Goal: Ask a question

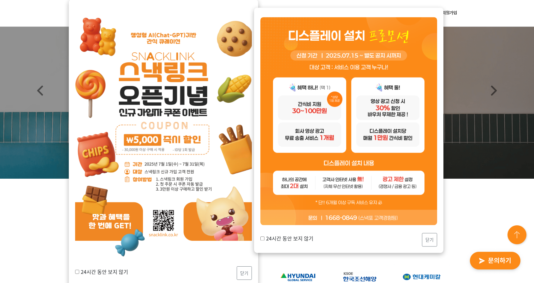
scroll to position [37, 0]
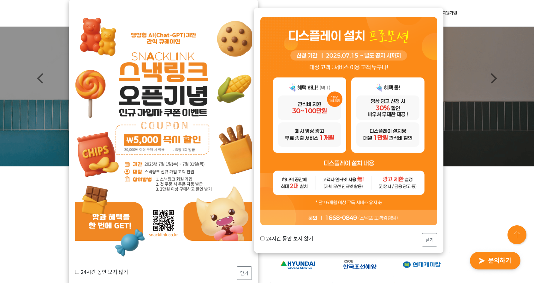
click at [287, 239] on label "24시간 동안 보지 않기" at bounding box center [286, 239] width 53 height 8
click at [264, 239] on input "24시간 동안 보지 않기" at bounding box center [262, 239] width 4 height 4
checkbox input "true"
click at [90, 272] on label "24시간 동안 보지 않기" at bounding box center [101, 272] width 53 height 8
click at [79, 272] on input "24시간 동안 보지 않기" at bounding box center [77, 272] width 4 height 4
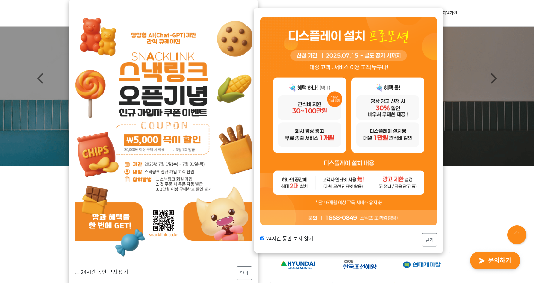
checkbox input "true"
click at [248, 272] on button "닫기" at bounding box center [244, 274] width 15 height 14
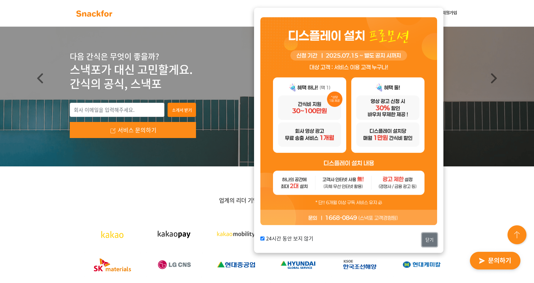
click at [425, 238] on button "닫기" at bounding box center [429, 240] width 15 height 14
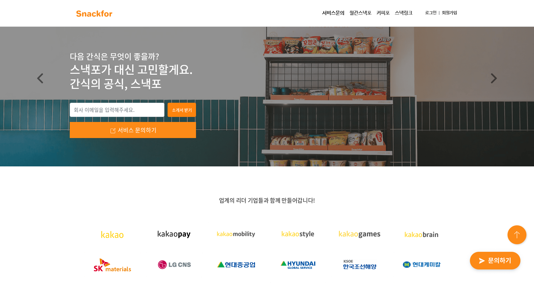
click at [497, 257] on img "button" at bounding box center [495, 261] width 62 height 29
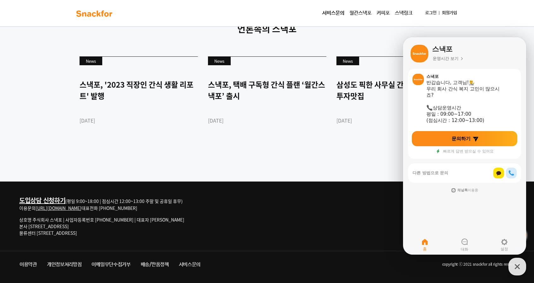
scroll to position [1727, 0]
click at [160, 195] on div "도입상담 신청하기 (평일 9:00~18:00 | 점심시간 12:00~13:00 주말 및 공휴일 휴무) 이용문의 http://snackfor.c…" at bounding box center [267, 216] width 505 height 69
click at [207, 214] on div "도입상담 신청하기 (평일 9:00~18:00 | 점심시간 12:00~13:00 주말 및 공휴일 휴무) 이용문의 http://snackfor.c…" at bounding box center [267, 216] width 505 height 69
click at [508, 266] on button "스낵포 상담 버튼" at bounding box center [517, 267] width 18 height 18
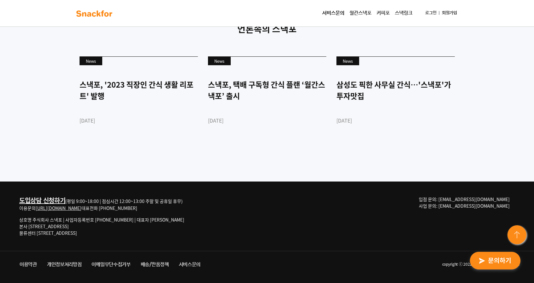
click at [395, 224] on div "도입상담 신청하기 (평일 9:00~18:00 | 점심시간 12:00~13:00 주말 및 공휴일 휴무) 이용문의 http://snackfor.c…" at bounding box center [267, 216] width 505 height 69
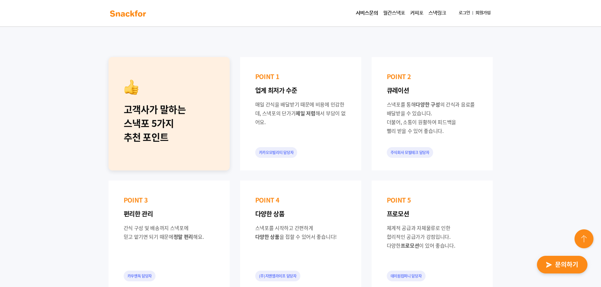
scroll to position [417, 0]
click at [367, 12] on link "서비스문의" at bounding box center [366, 13] width 27 height 13
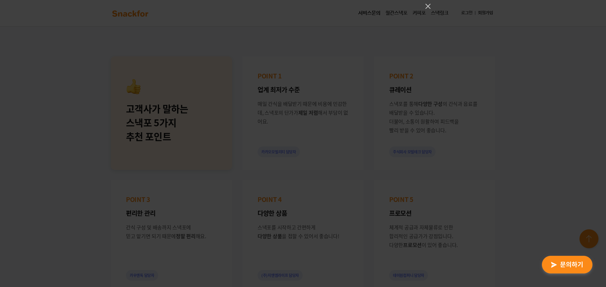
click at [254, 103] on div at bounding box center [303, 143] width 606 height 287
click at [427, 3] on icon "Close" at bounding box center [428, 7] width 8 height 8
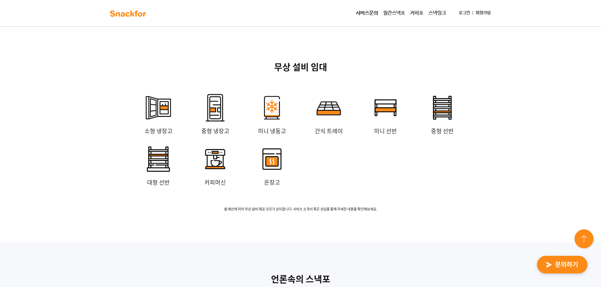
scroll to position [1393, 0]
